Goal: Information Seeking & Learning: Learn about a topic

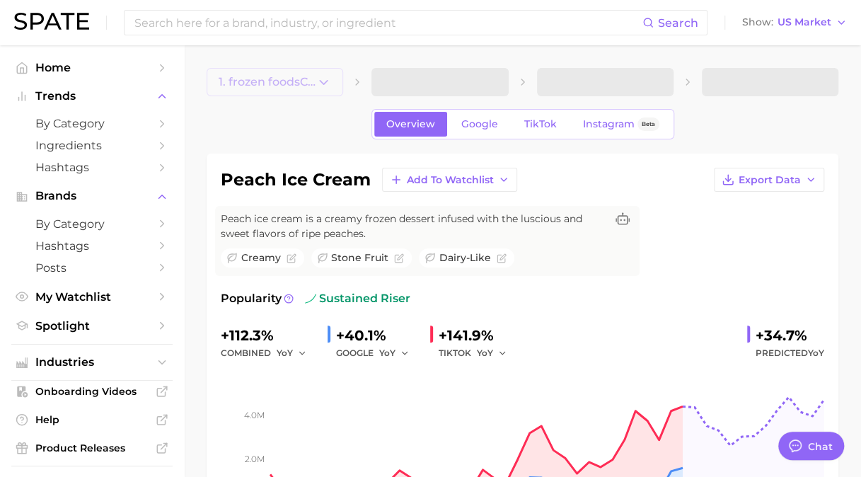
type textarea "x"
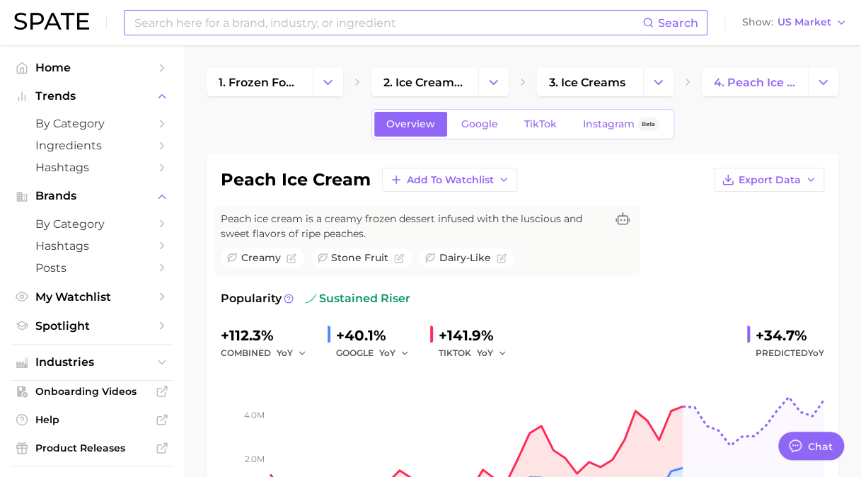
click at [288, 33] on input at bounding box center [387, 23] width 509 height 24
type input "gelato"
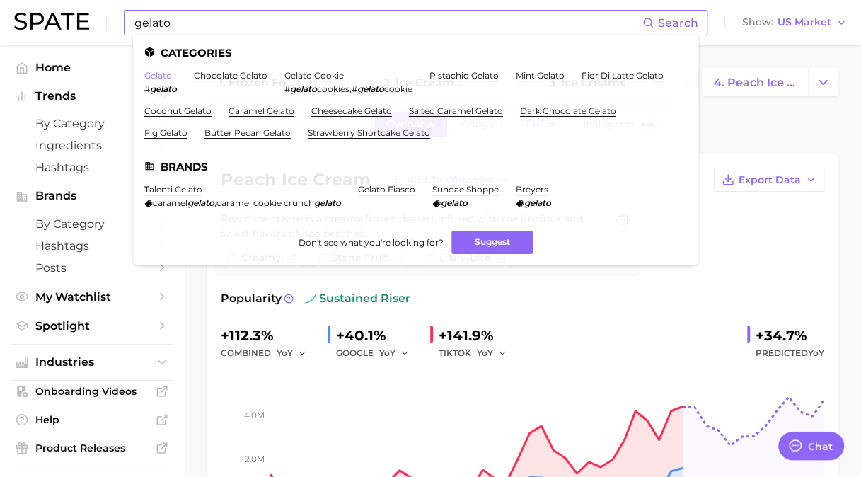
click at [164, 78] on link "gelato" at bounding box center [158, 75] width 28 height 11
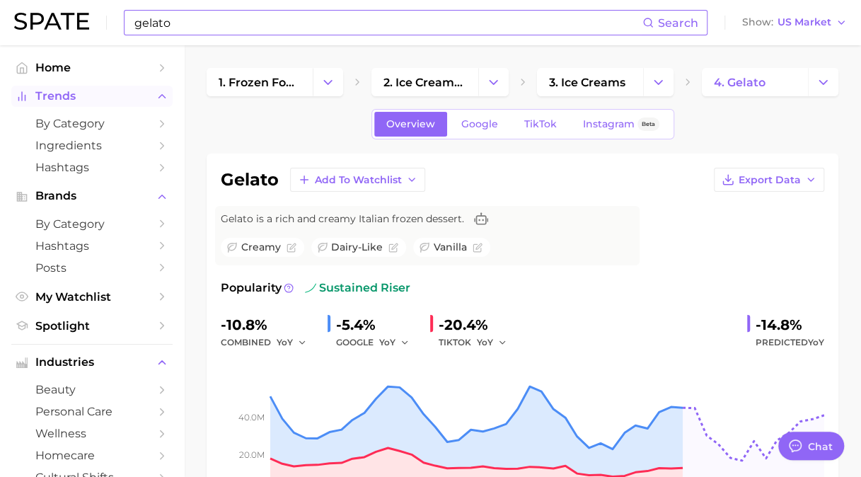
click at [156, 102] on icon "Sidebar" at bounding box center [162, 96] width 13 height 13
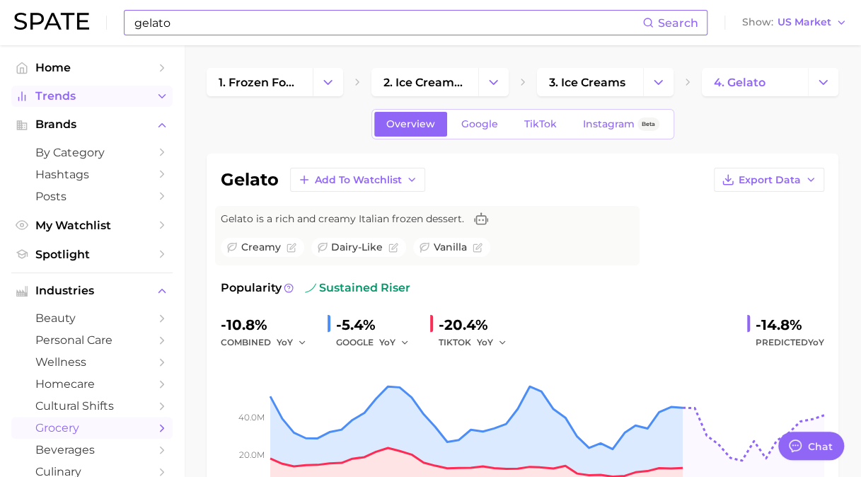
click at [156, 102] on icon "Sidebar" at bounding box center [162, 96] width 13 height 13
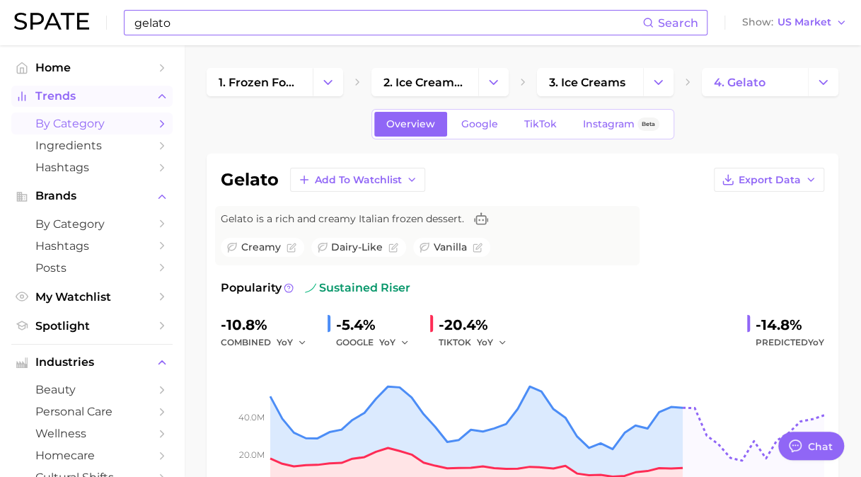
click at [156, 123] on icon "Sidebar" at bounding box center [162, 123] width 13 height 13
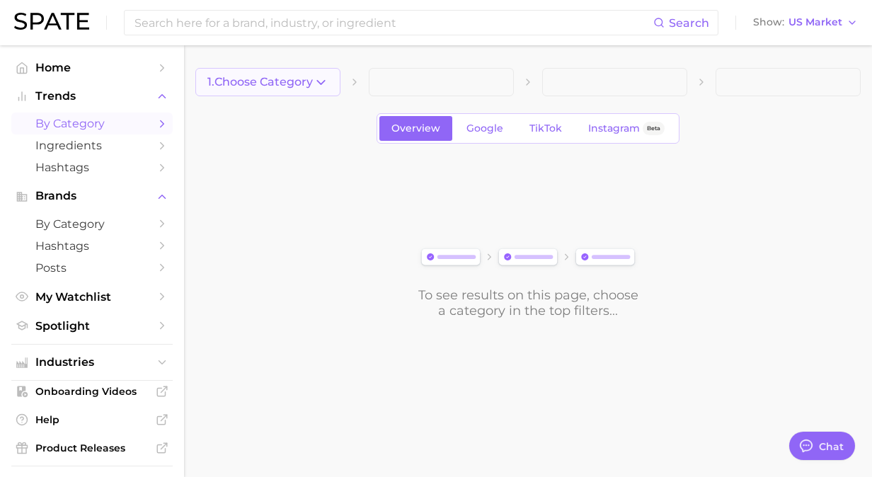
click at [223, 83] on span "1. Choose Category" at bounding box center [259, 82] width 105 height 13
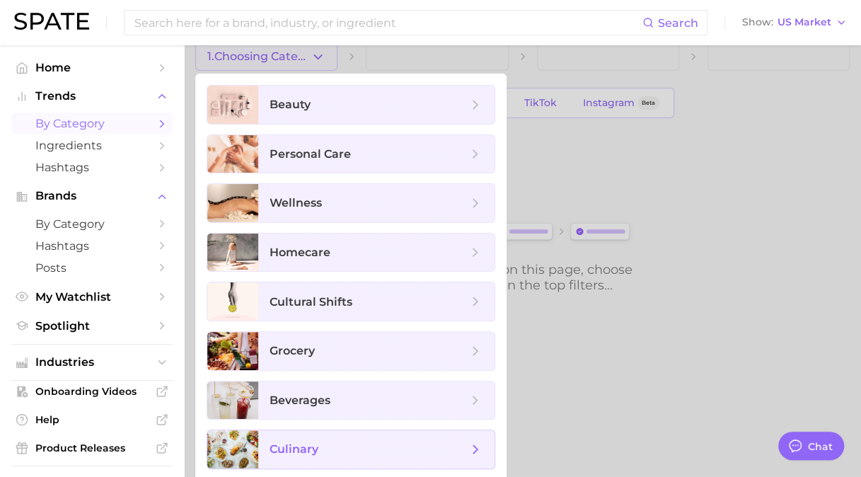
scroll to position [3, 0]
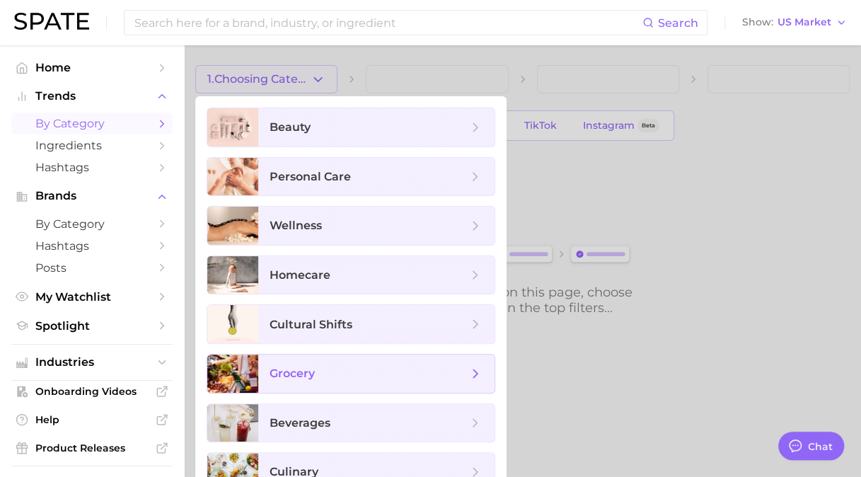
click at [311, 376] on span "grocery" at bounding box center [292, 372] width 45 height 13
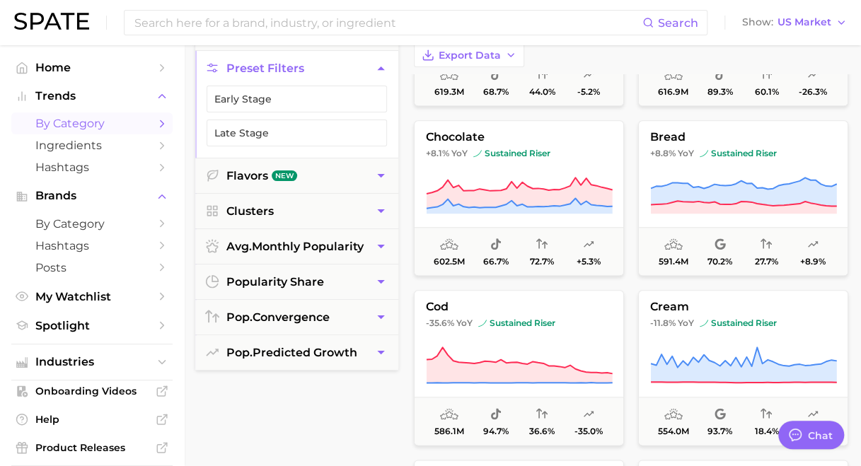
scroll to position [424, 0]
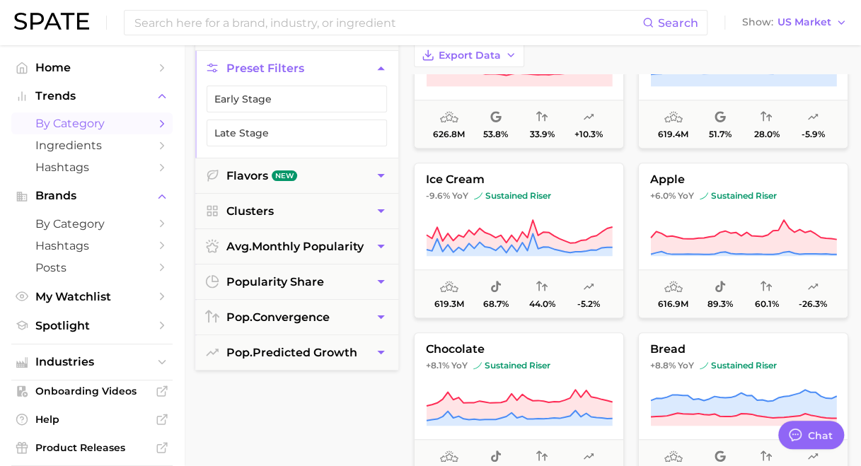
click at [360, 389] on div "filters Preset Filters Early Stage Late Stage Flavors New Clusters avg. monthly…" at bounding box center [296, 389] width 203 height 741
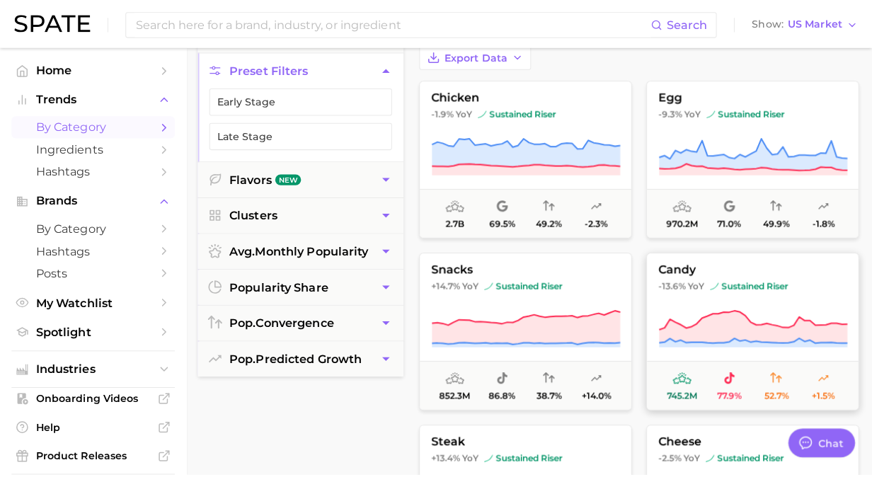
scroll to position [0, 0]
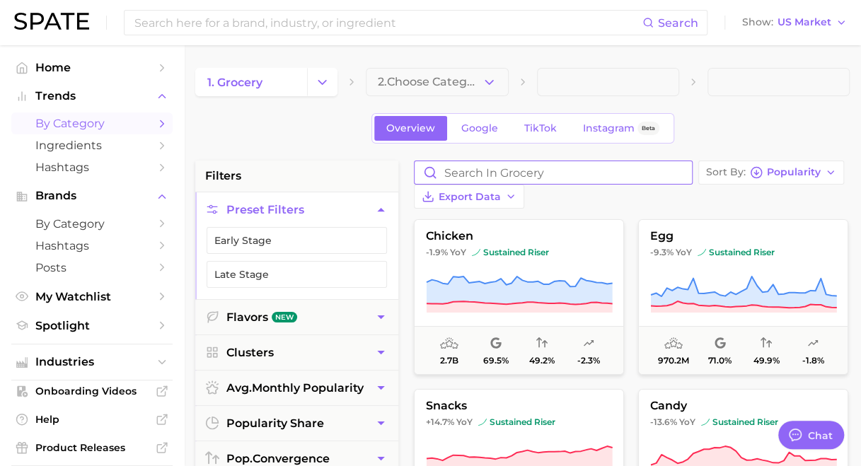
click at [467, 180] on input "Search in grocery" at bounding box center [553, 172] width 277 height 23
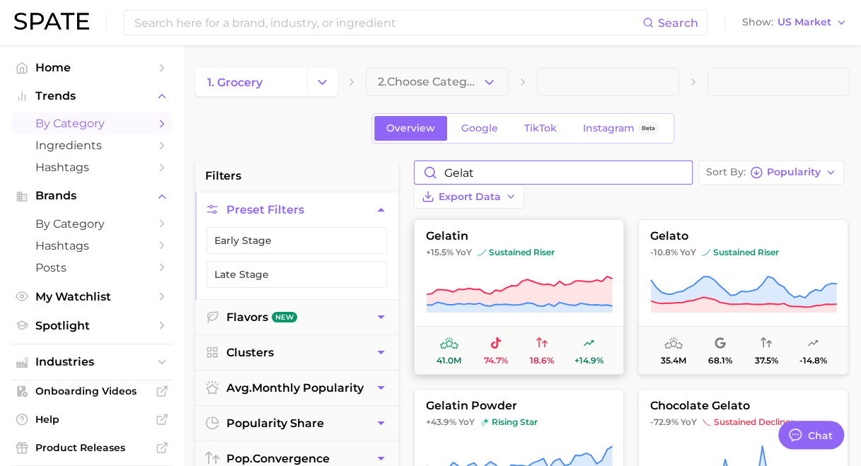
type input "gelat"
click at [516, 230] on span "gelatin" at bounding box center [519, 236] width 209 height 13
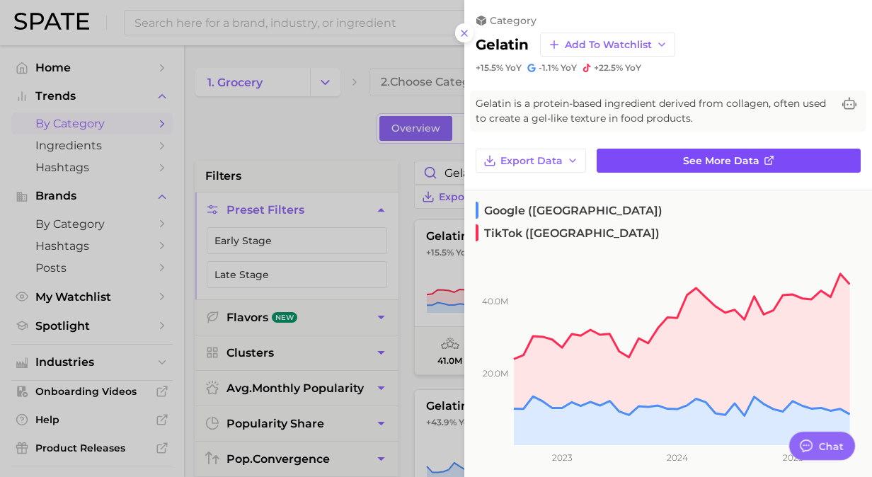
click at [723, 167] on link "See more data" at bounding box center [728, 161] width 264 height 24
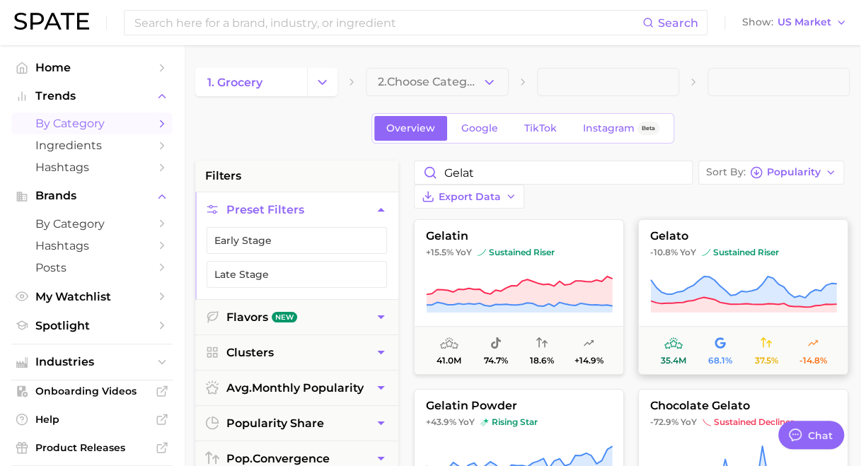
click at [818, 230] on span "gelato" at bounding box center [743, 236] width 209 height 13
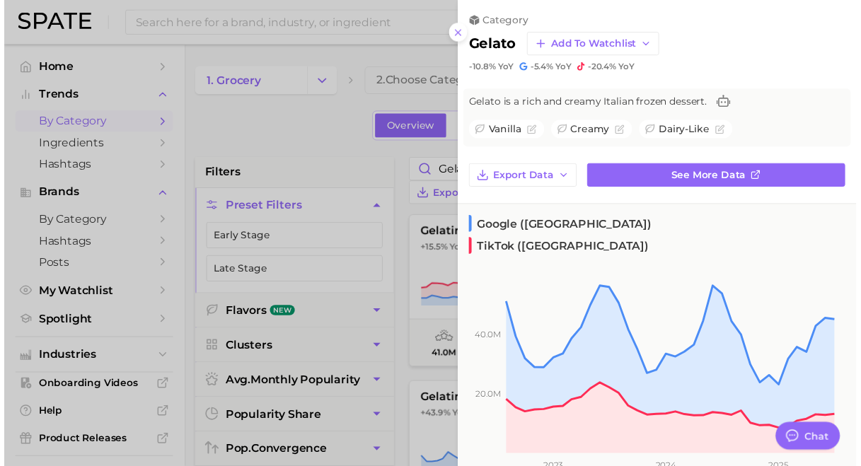
scroll to position [71, 0]
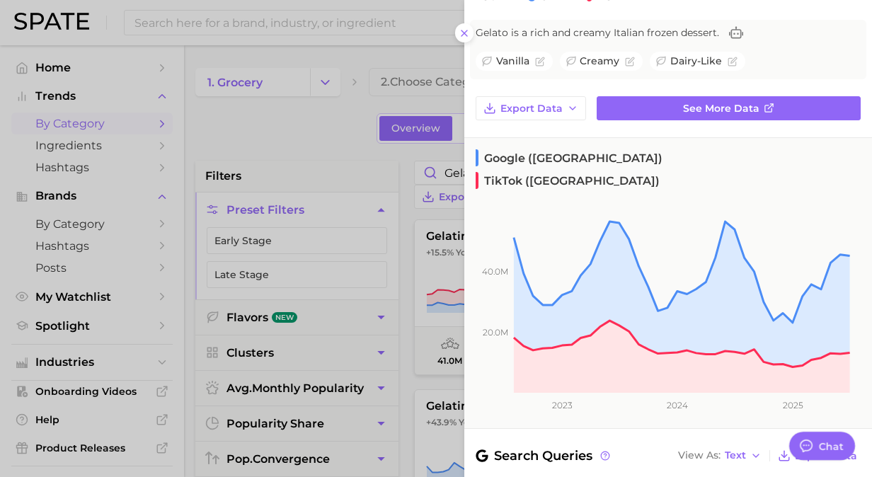
drag, startPoint x: 279, startPoint y: 156, endPoint x: 270, endPoint y: 55, distance: 100.9
click at [279, 156] on div at bounding box center [436, 238] width 872 height 477
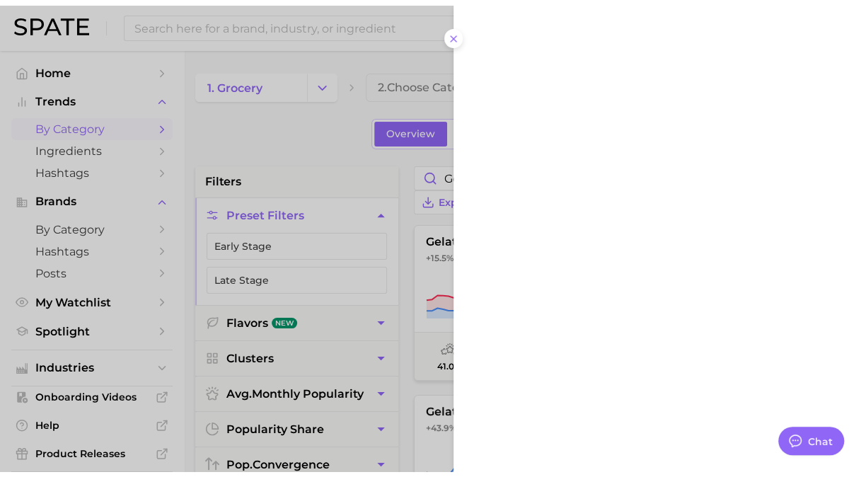
scroll to position [0, 0]
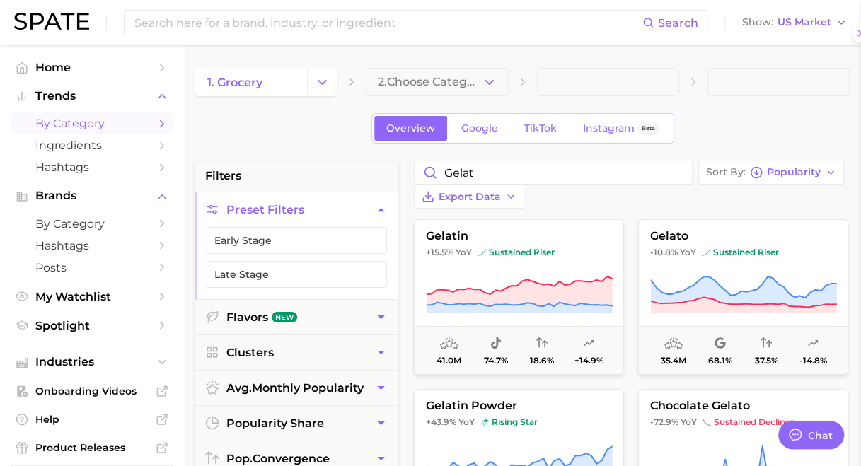
click at [267, 50] on div at bounding box center [430, 233] width 861 height 466
click at [255, 27] on input at bounding box center [387, 23] width 509 height 24
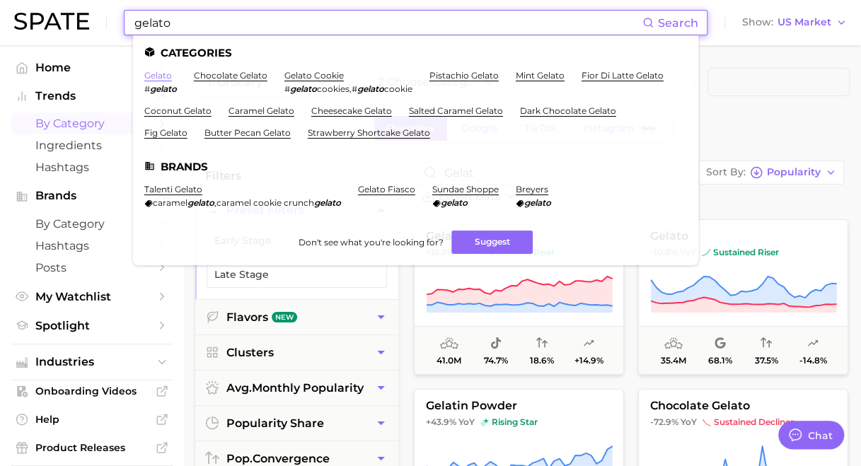
type input "gelato"
click at [170, 79] on link "gelato" at bounding box center [158, 75] width 28 height 11
